Goal: Task Accomplishment & Management: Use online tool/utility

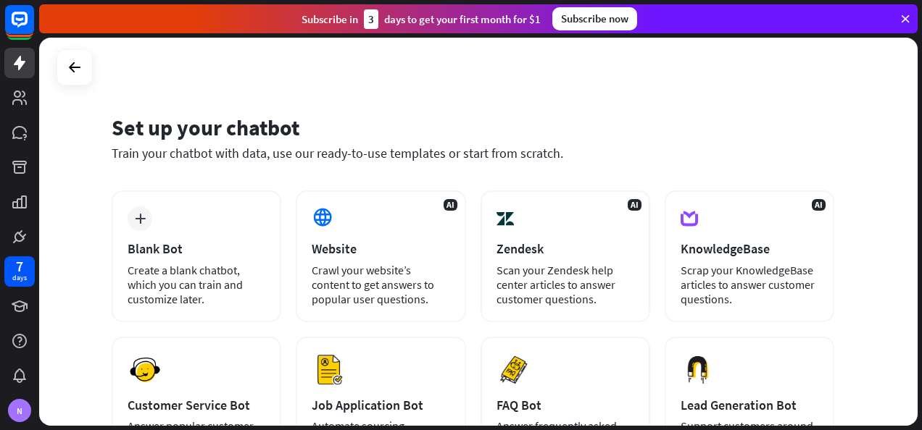
click at [71, 72] on icon at bounding box center [74, 67] width 17 height 17
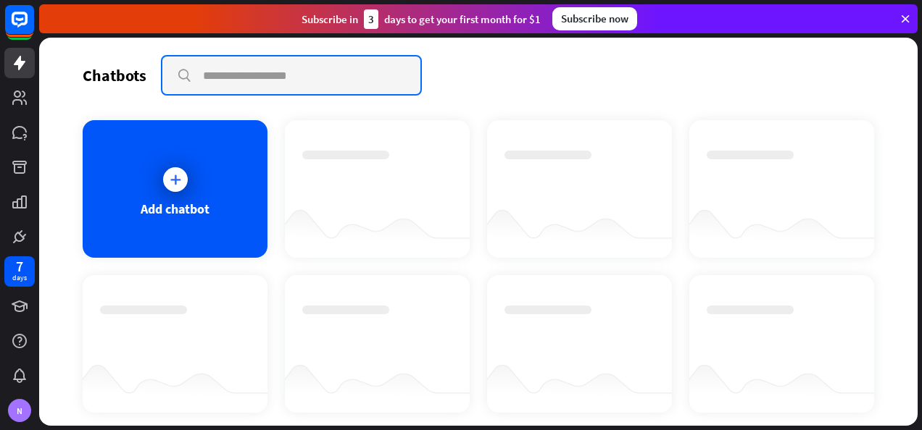
click at [236, 72] on input "text" at bounding box center [291, 76] width 258 height 38
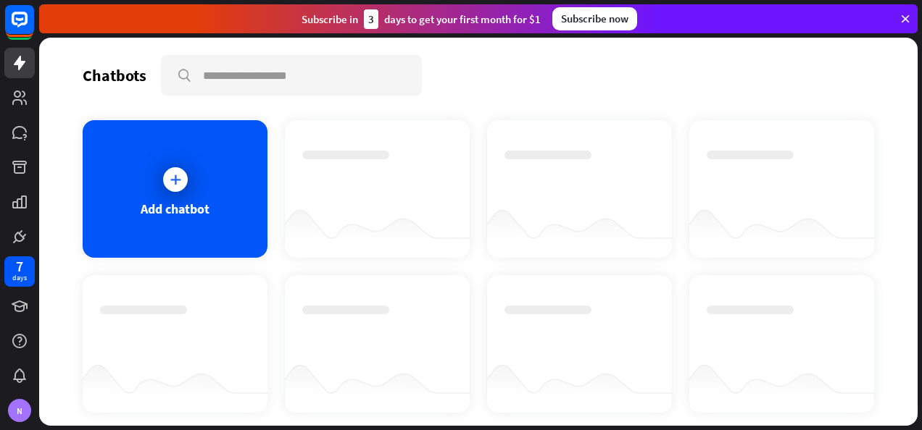
click at [909, 18] on icon at bounding box center [905, 18] width 13 height 13
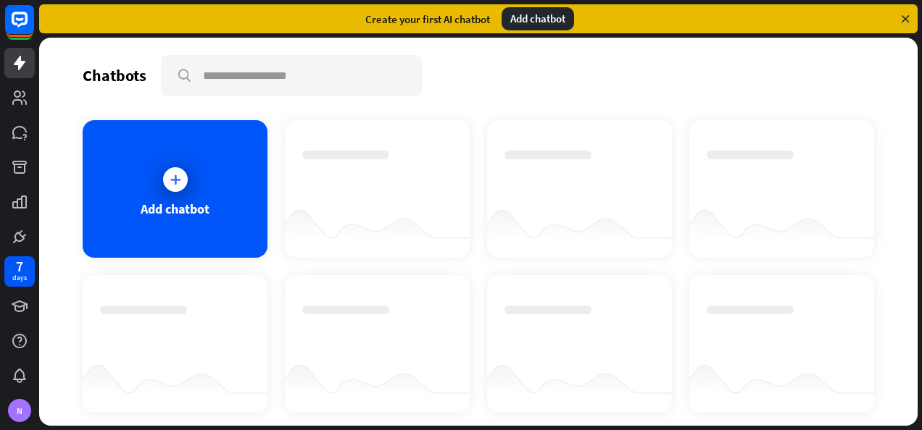
click at [909, 18] on icon at bounding box center [905, 18] width 13 height 13
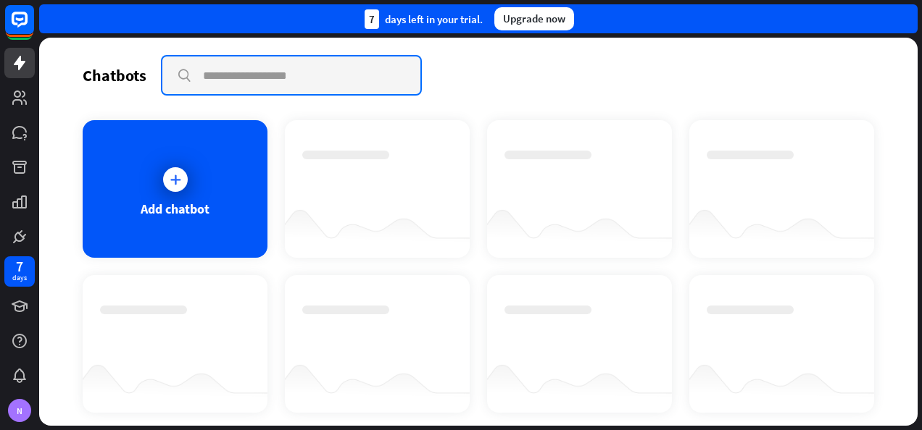
click at [309, 80] on input "text" at bounding box center [291, 76] width 258 height 38
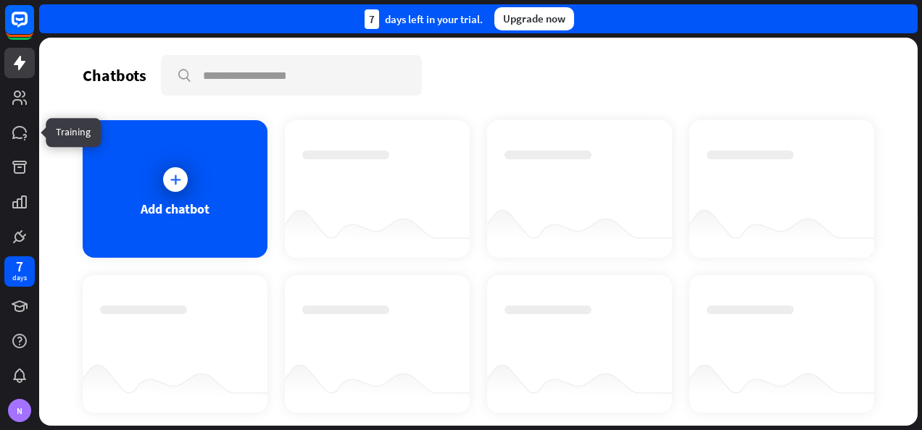
click at [0, 0] on icon at bounding box center [0, 0] width 0 height 0
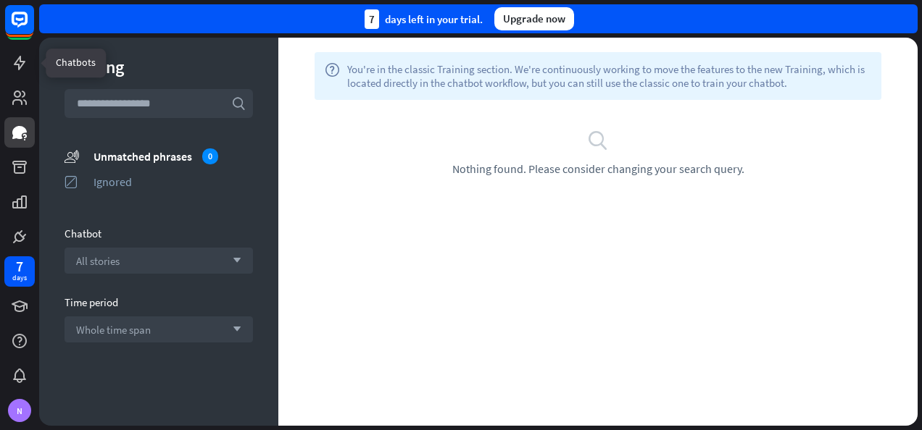
click at [0, 0] on icon at bounding box center [0, 0] width 0 height 0
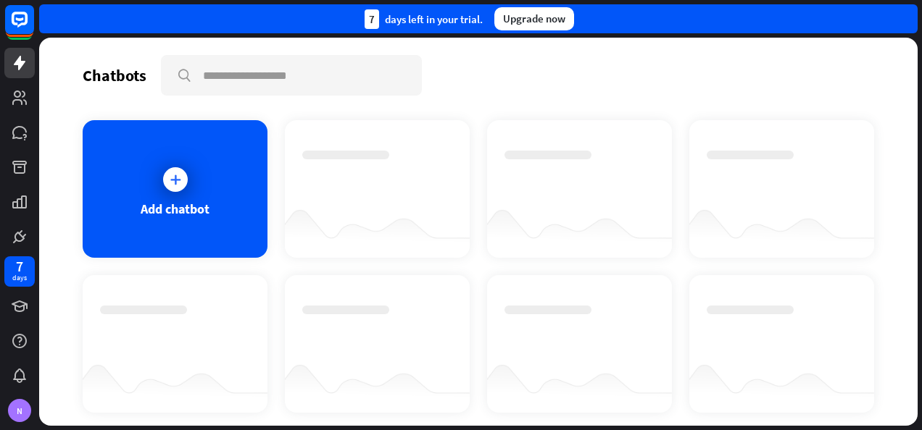
click at [171, 186] on icon at bounding box center [175, 179] width 14 height 14
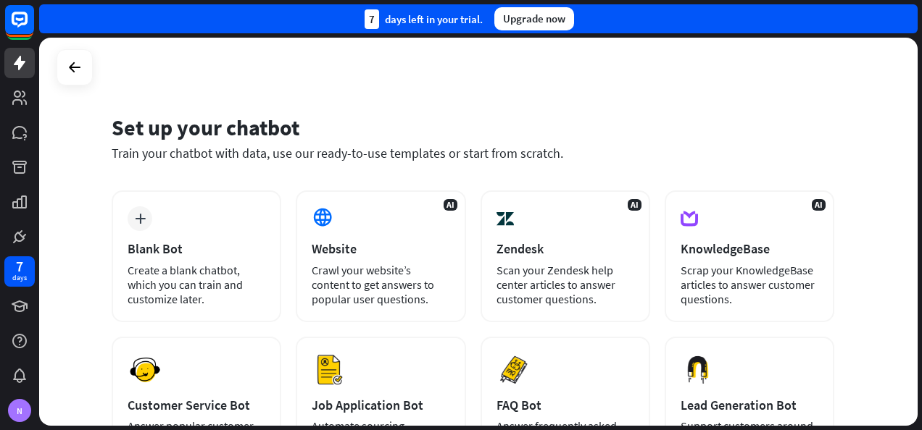
click at [77, 70] on icon at bounding box center [74, 67] width 17 height 17
